Goal: Complete application form

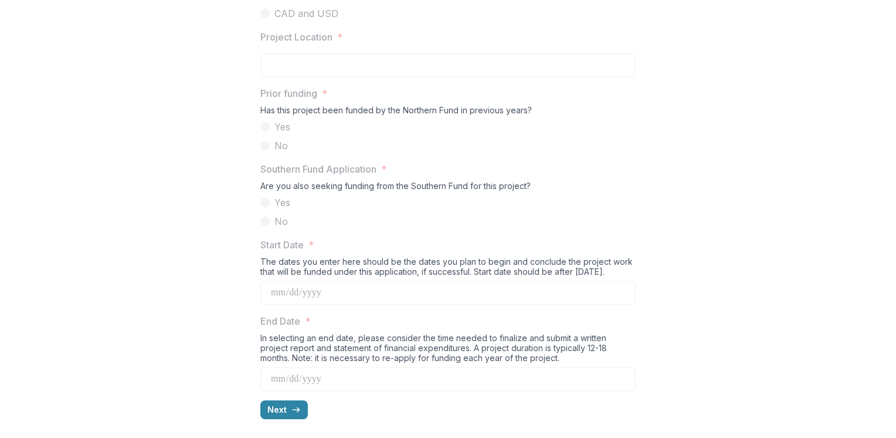
scroll to position [1124, 0]
click at [277, 406] on button "Next" at bounding box center [284, 409] width 48 height 19
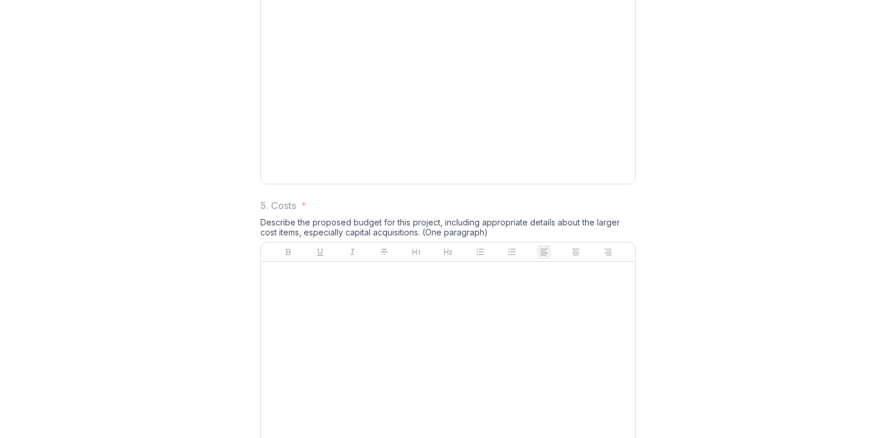
scroll to position [1429, 0]
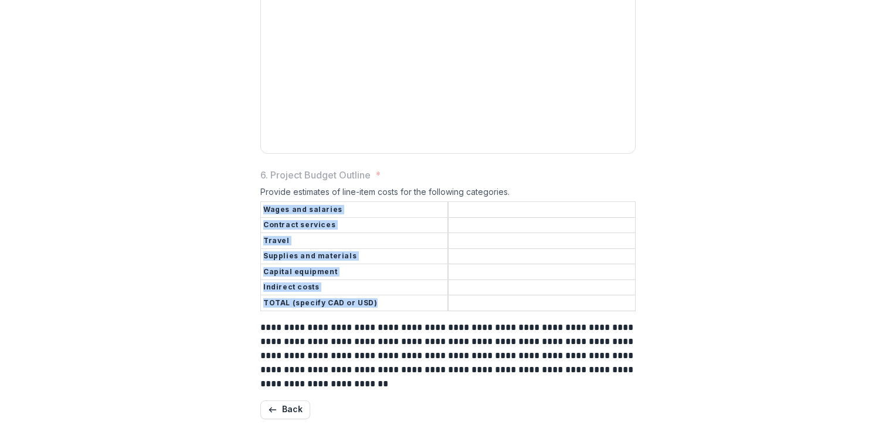
click at [610, 309] on tbody "Wages and salaries Contract services Travel Supplies and materials Capital equi…" at bounding box center [448, 256] width 375 height 109
copy tbody "Wages and salaries Contract services Travel Supplies and materials Capital equi…"
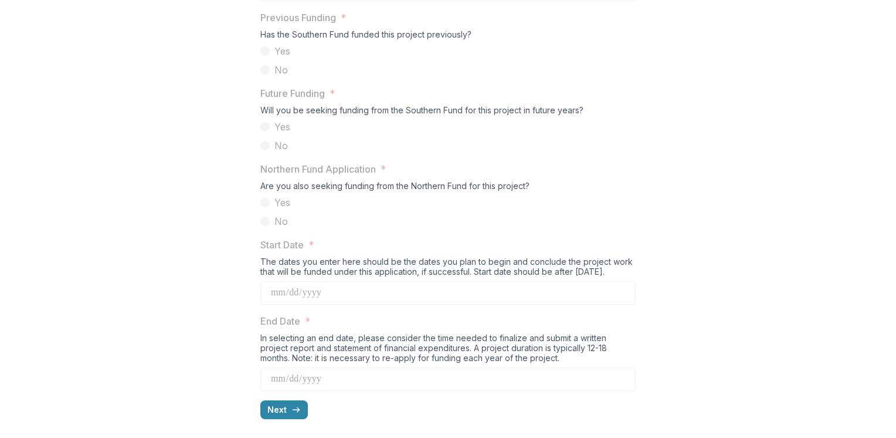
scroll to position [1115, 0]
click at [283, 408] on button "Next" at bounding box center [284, 409] width 48 height 19
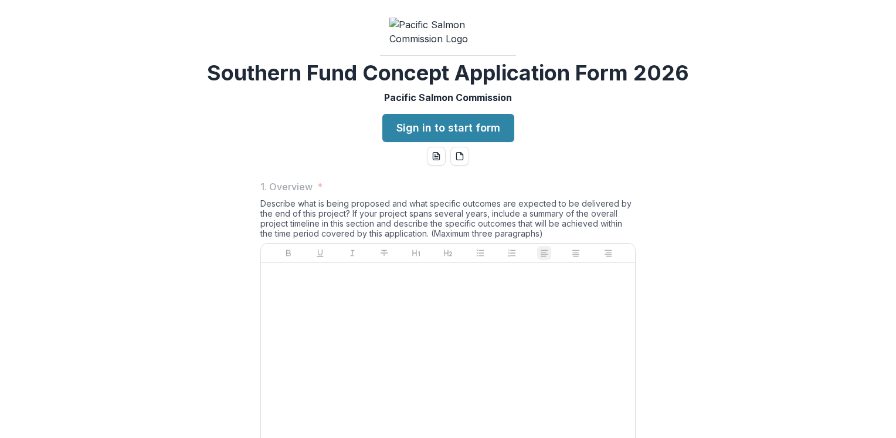
scroll to position [0, 0]
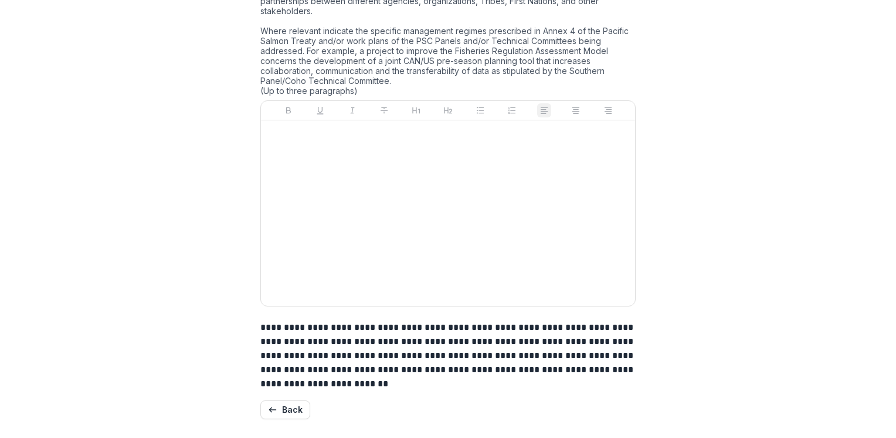
scroll to position [1704, 0]
click at [300, 411] on button "Back" at bounding box center [285, 409] width 50 height 19
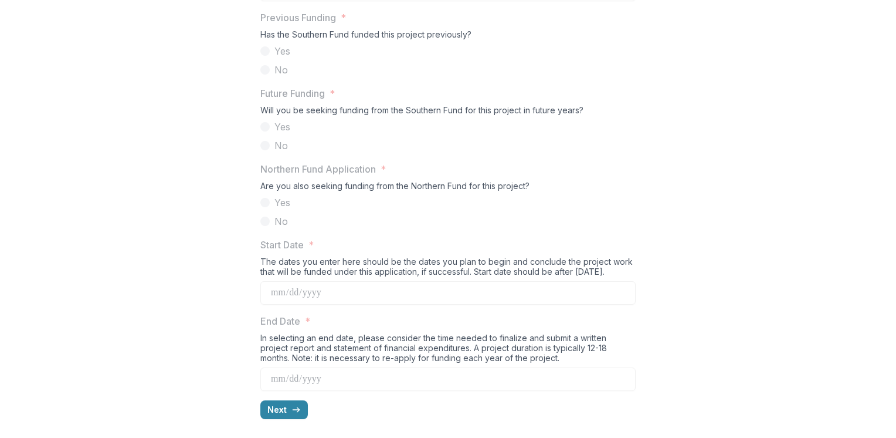
scroll to position [1115, 0]
click at [286, 409] on button "Next" at bounding box center [284, 409] width 48 height 19
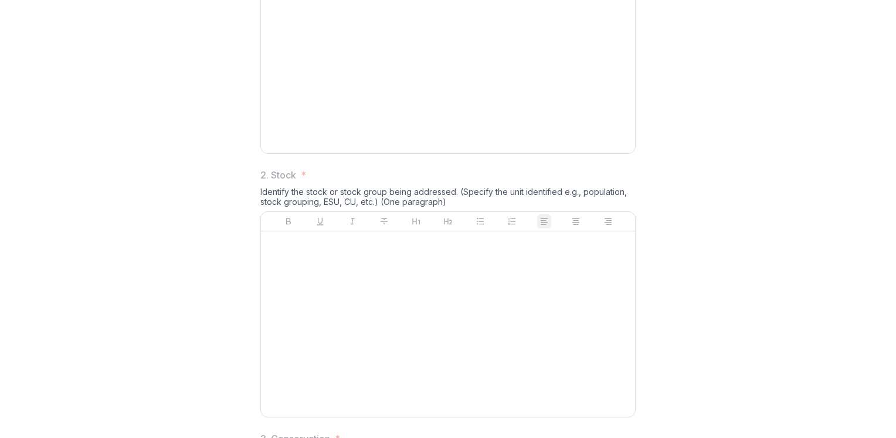
scroll to position [297, 0]
